Goal: Task Accomplishment & Management: Manage account settings

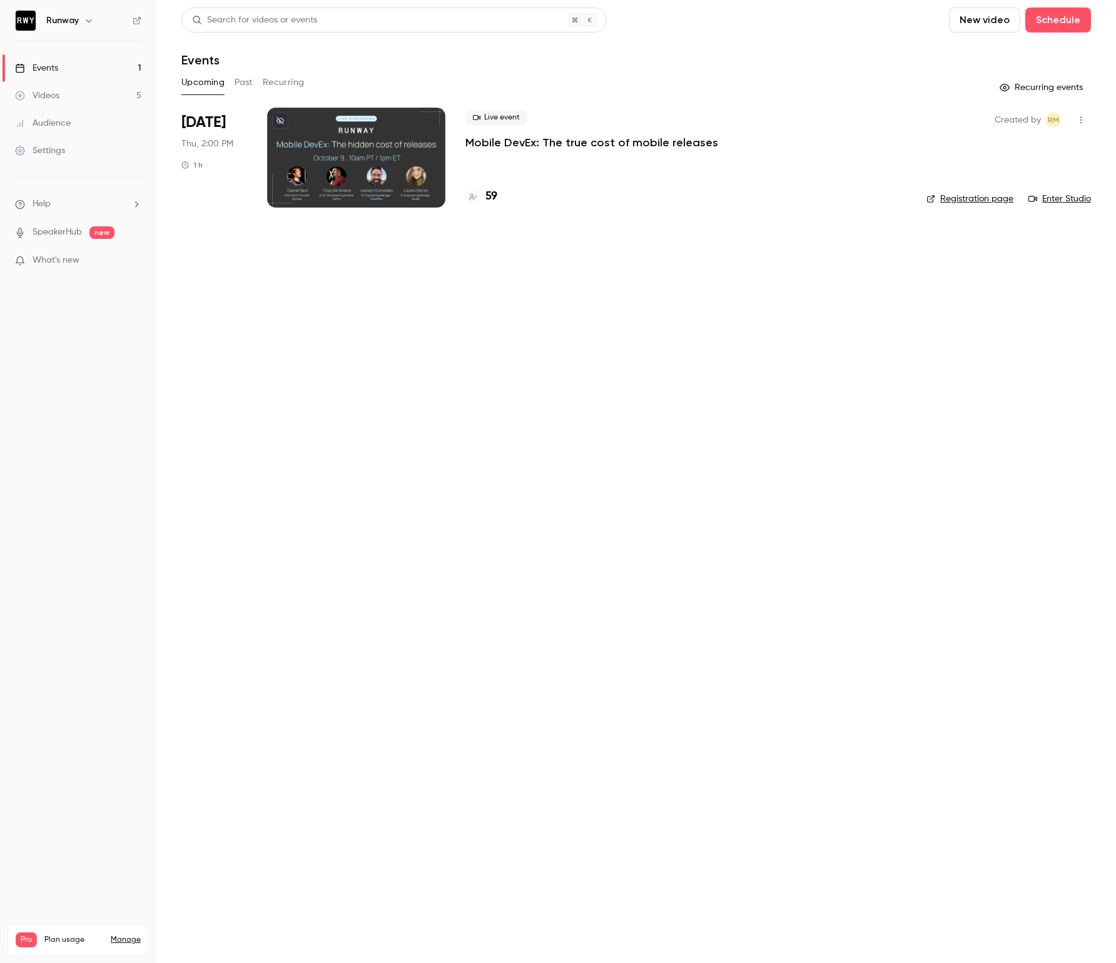
click at [96, 260] on p "What's new" at bounding box center [68, 260] width 106 height 13
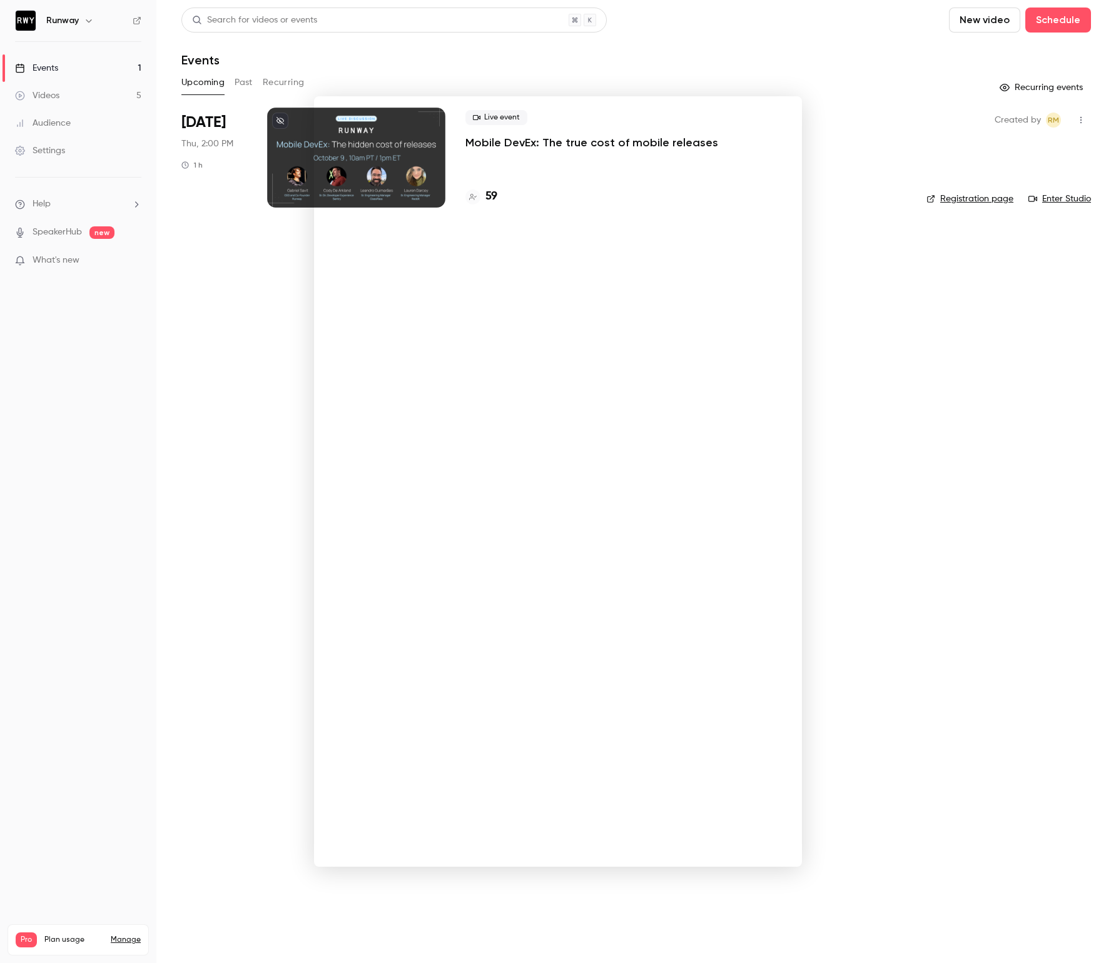
click at [255, 398] on div at bounding box center [558, 481] width 1116 height 963
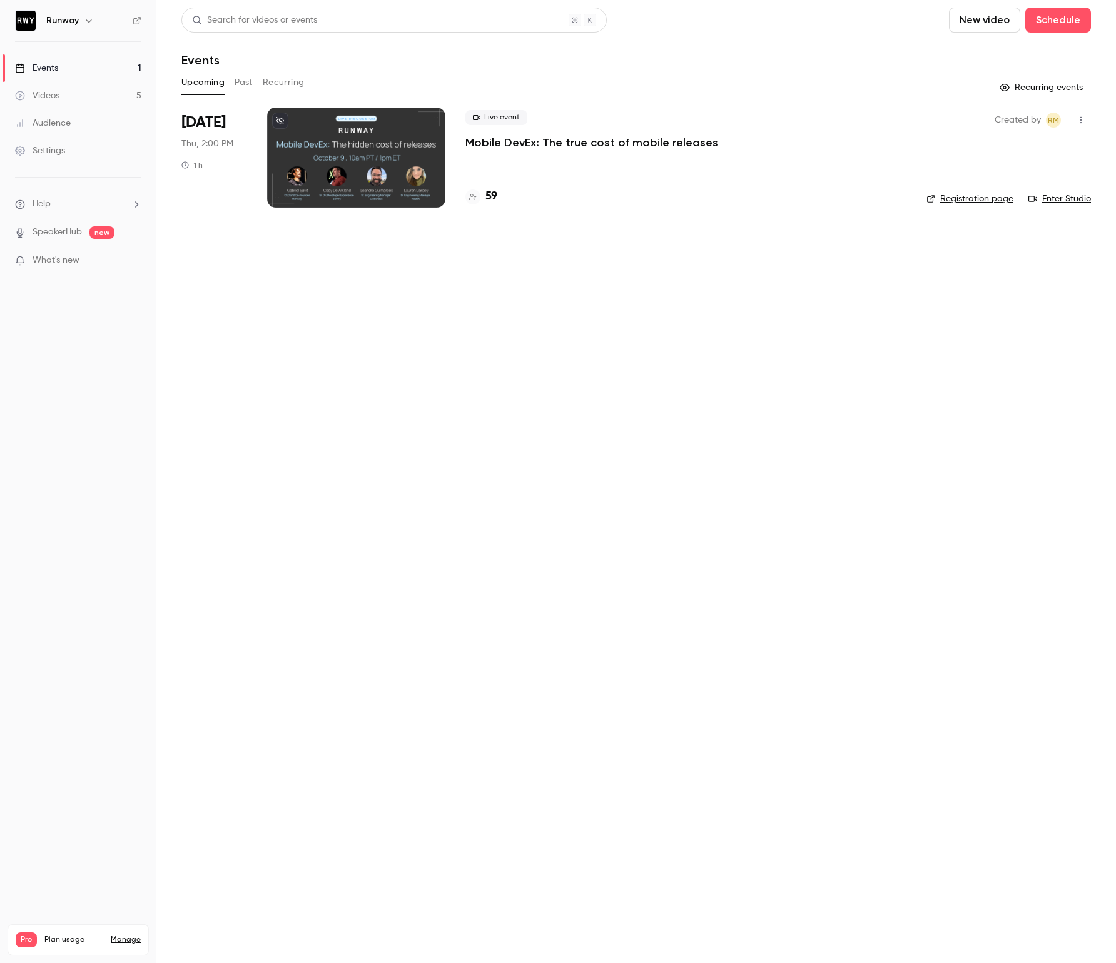
click at [1081, 119] on icon "button" at bounding box center [1080, 120] width 1 height 7
click at [379, 124] on div at bounding box center [558, 481] width 1116 height 963
click at [477, 146] on p "Mobile DevEx: The true cost of mobile releases" at bounding box center [591, 142] width 253 height 15
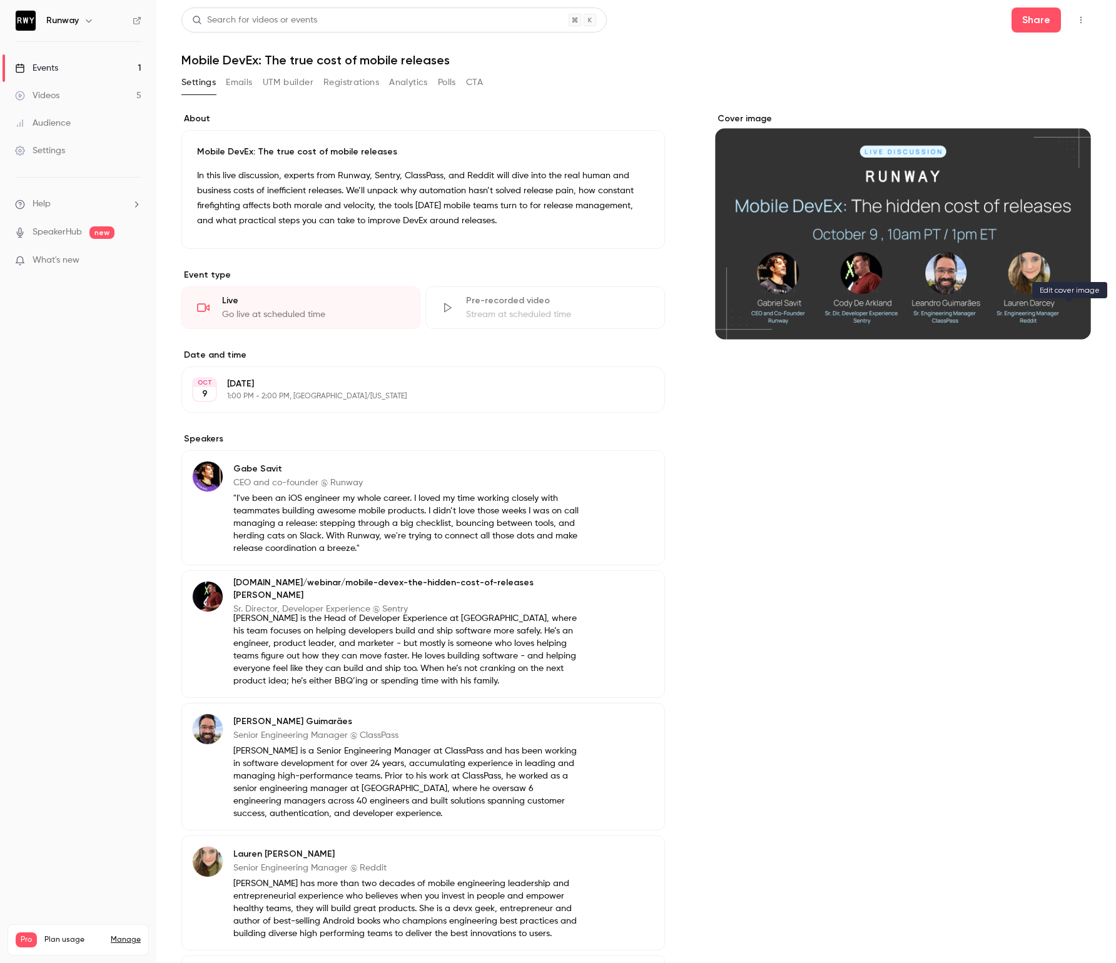
click at [1066, 314] on icon "Cover image" at bounding box center [1068, 317] width 14 height 10
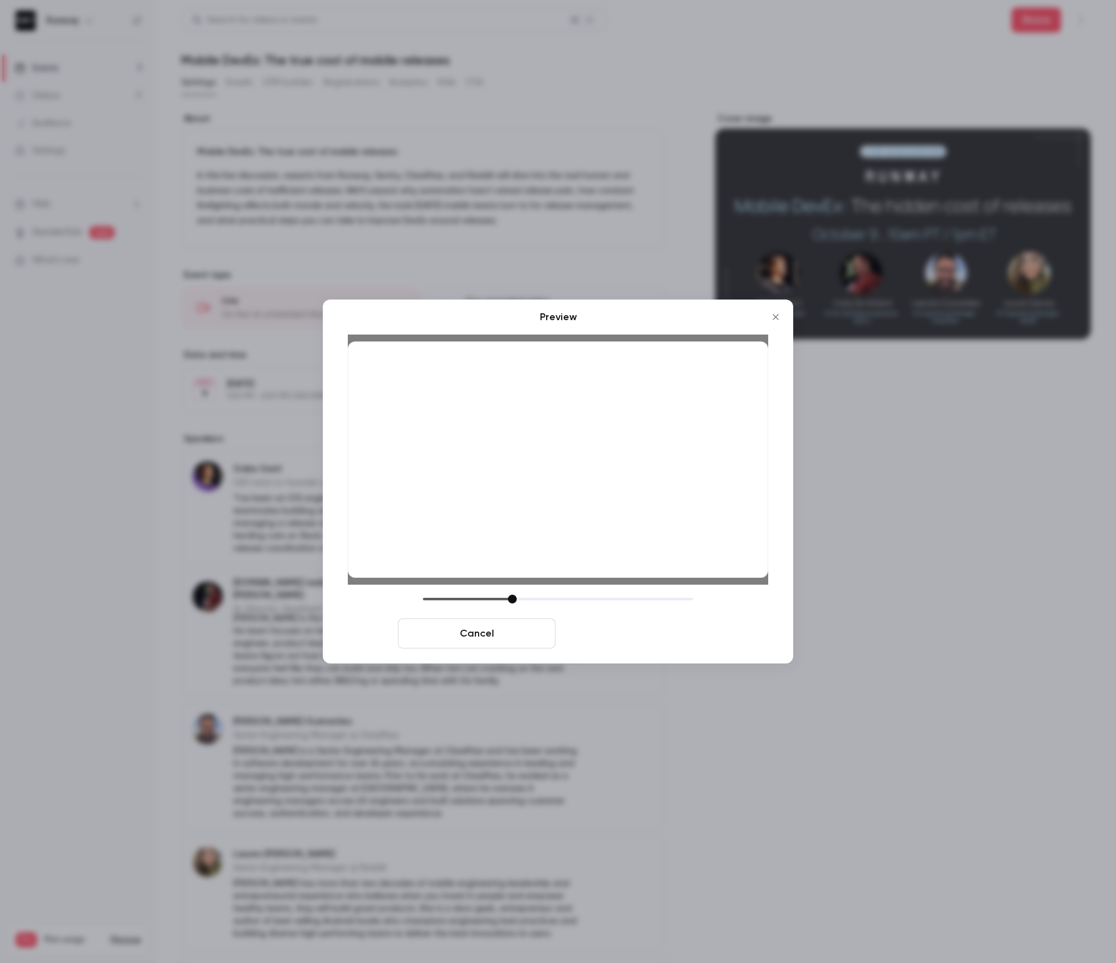
click at [677, 634] on button "Save cover" at bounding box center [639, 633] width 158 height 30
click at [664, 629] on button "Save cover" at bounding box center [639, 633] width 158 height 30
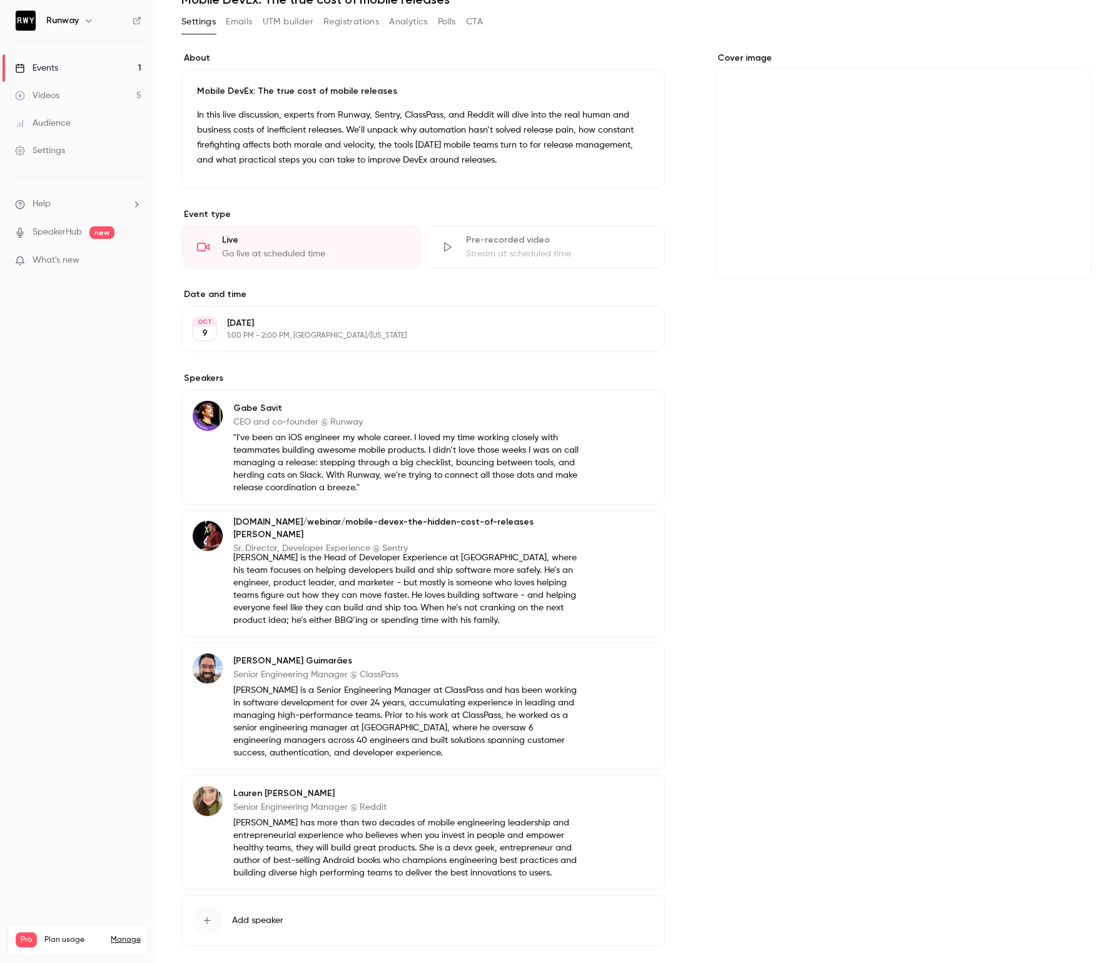
scroll to position [121, 0]
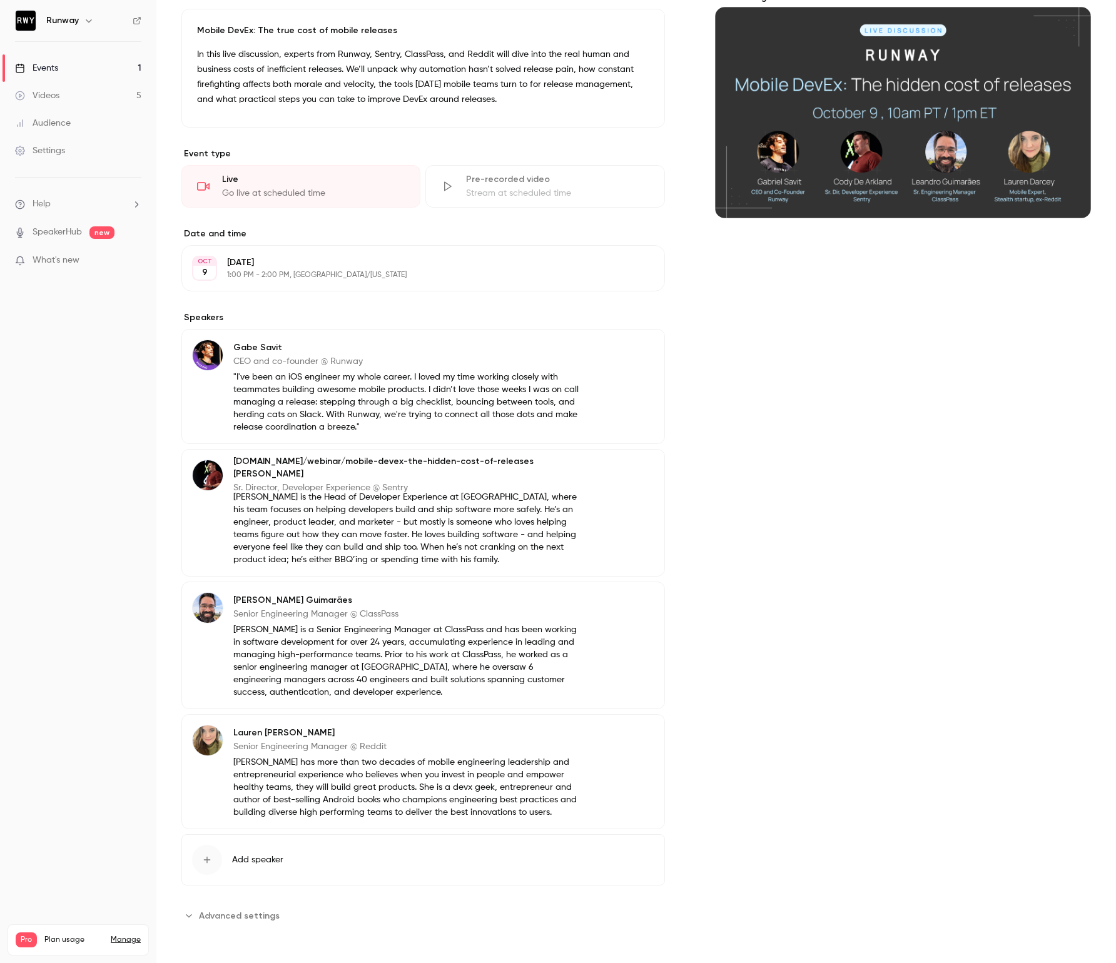
click at [634, 737] on button "Edit" at bounding box center [631, 735] width 46 height 20
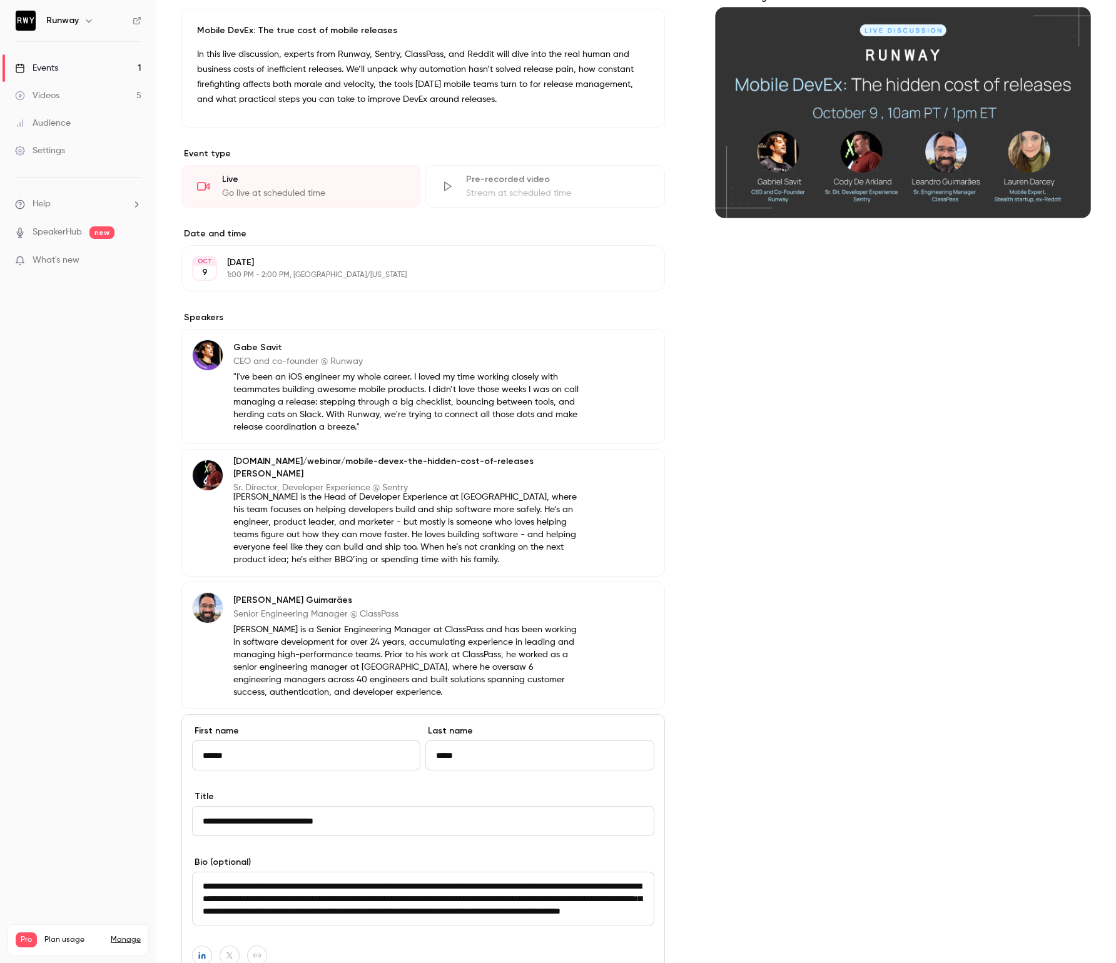
drag, startPoint x: 384, startPoint y: 822, endPoint x: 188, endPoint y: 824, distance: 195.8
click at [188, 824] on div "**********" at bounding box center [422, 895] width 483 height 362
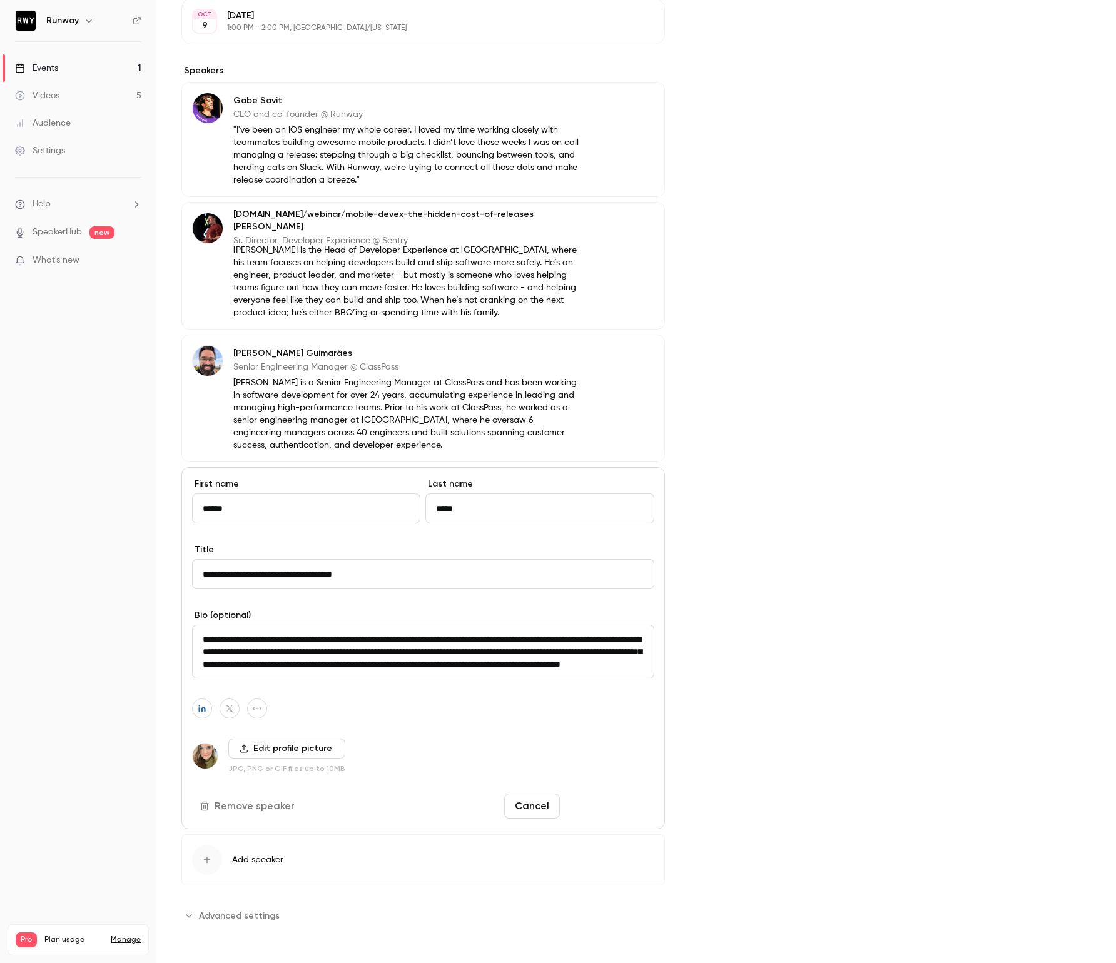
scroll to position [13, 0]
type input "**********"
click at [628, 797] on button "Save changes" at bounding box center [609, 806] width 89 height 25
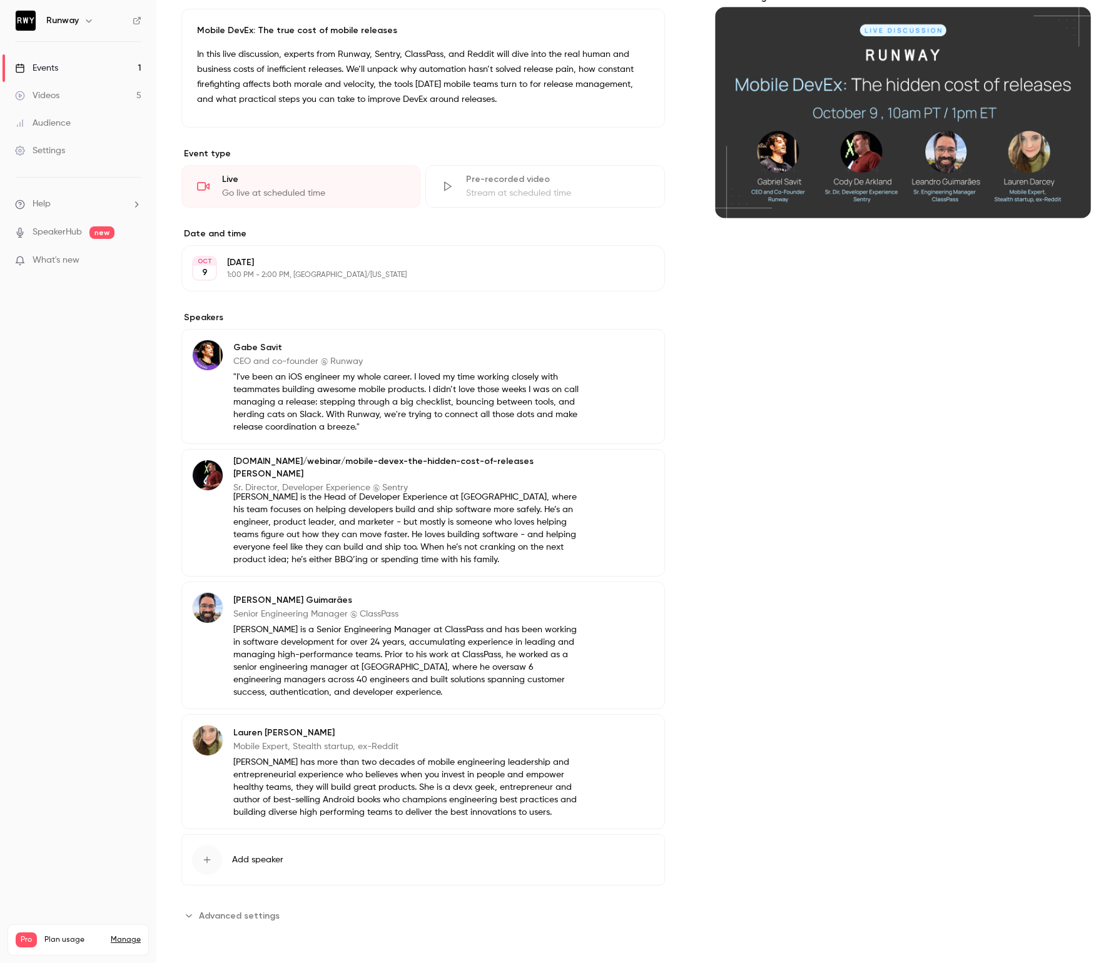
scroll to position [0, 0]
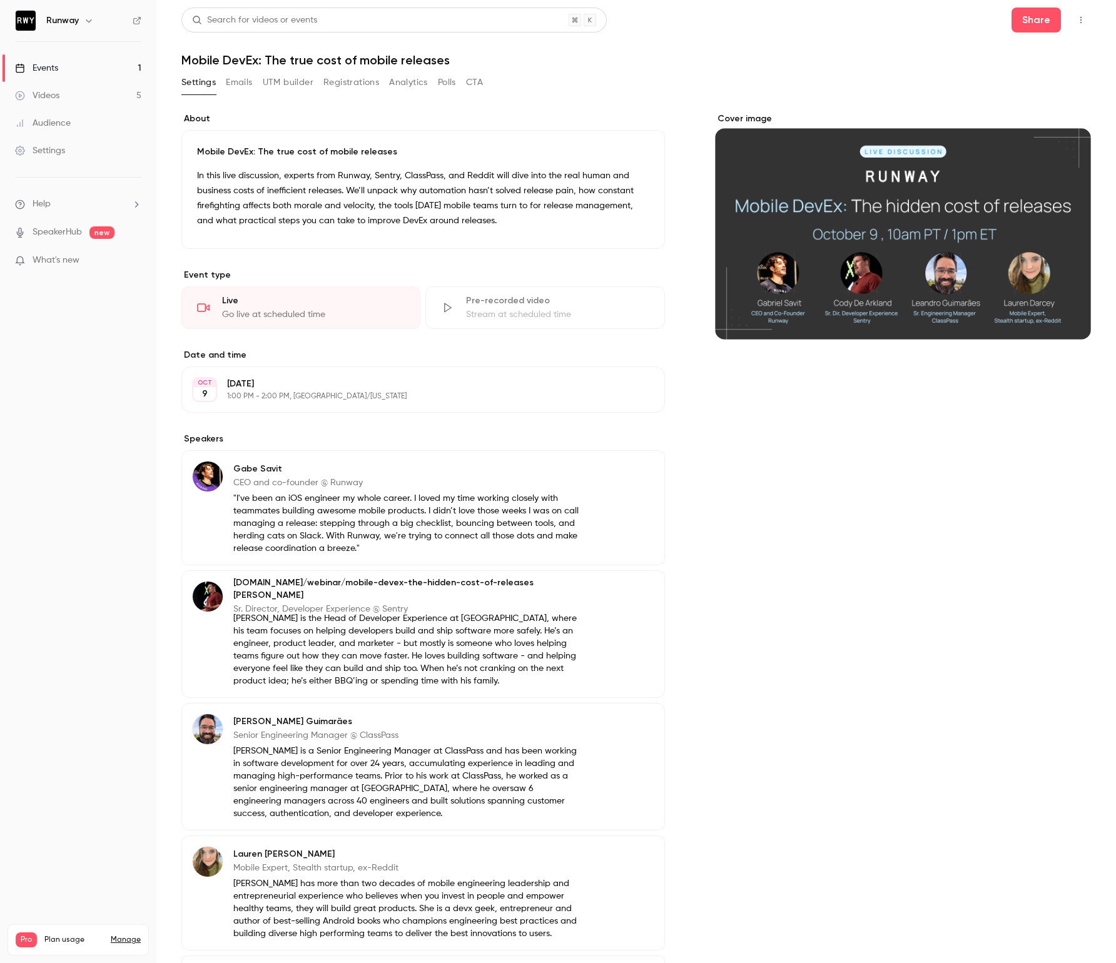
click at [233, 87] on button "Emails" at bounding box center [239, 83] width 26 height 20
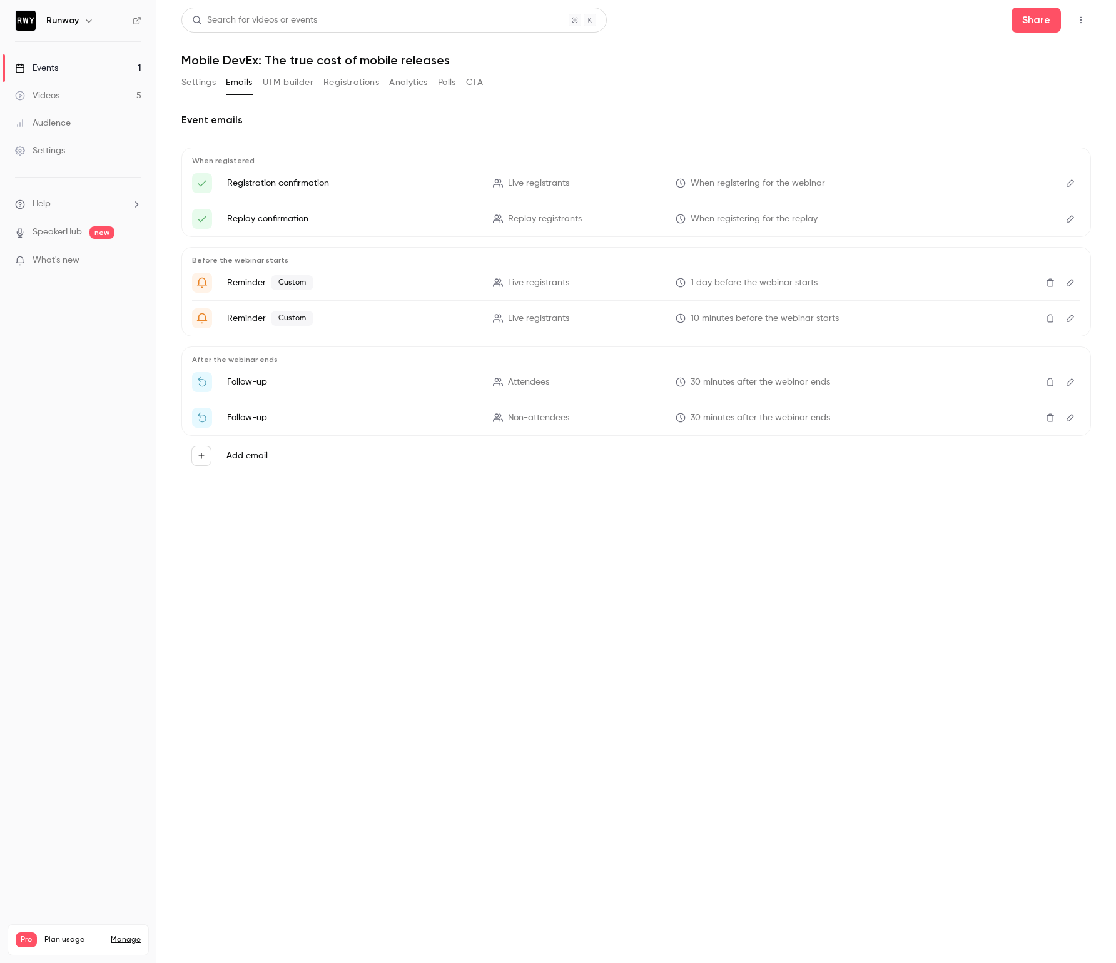
click at [289, 85] on button "UTM builder" at bounding box center [288, 83] width 51 height 20
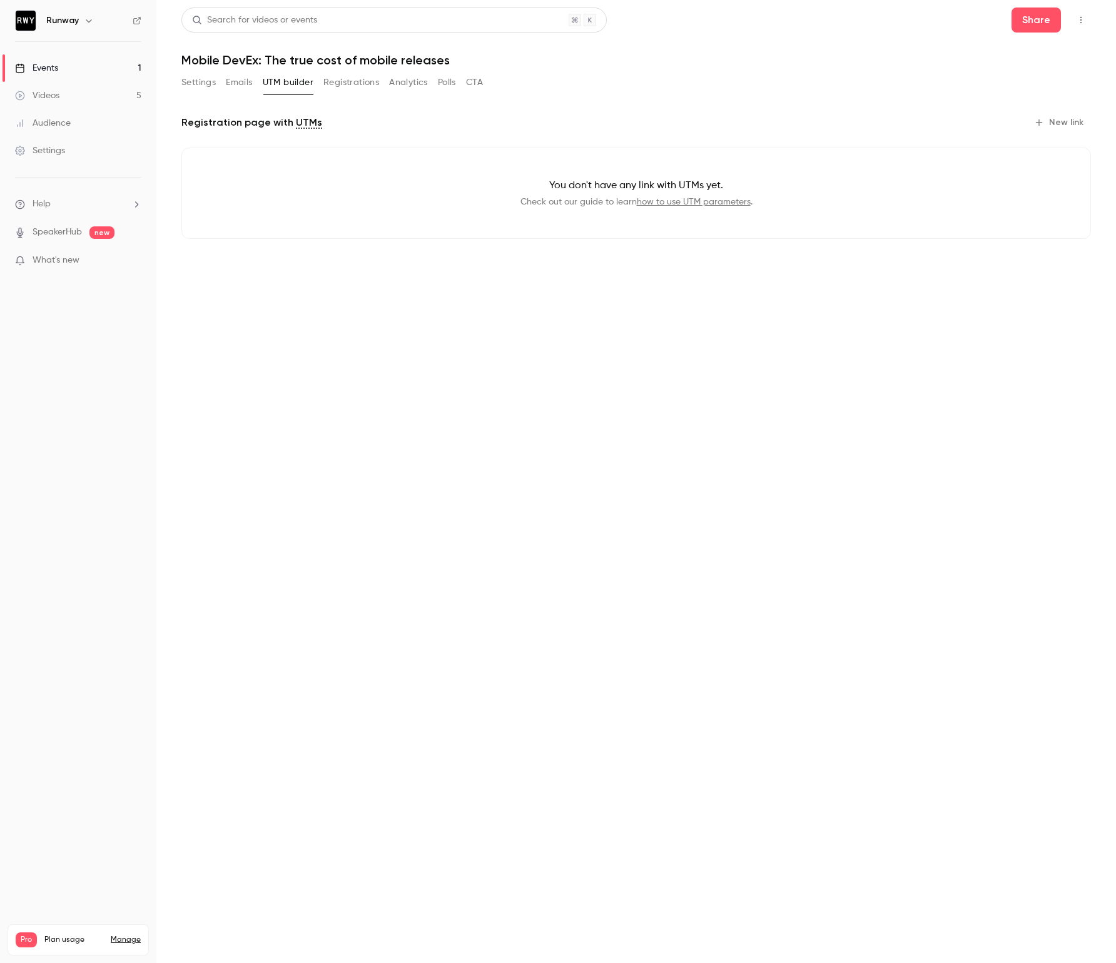
click at [341, 83] on button "Registrations" at bounding box center [351, 83] width 56 height 20
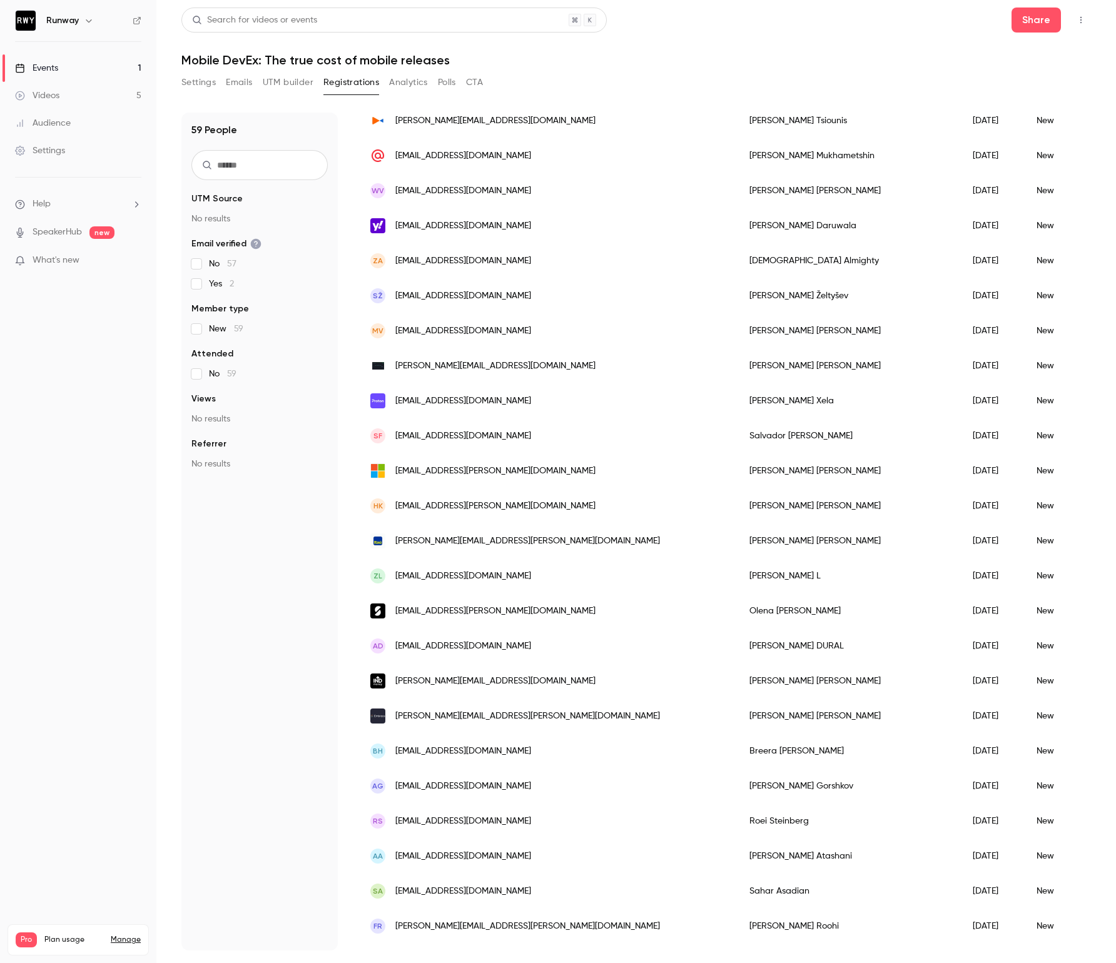
scroll to position [874, 0]
